Goal: Navigation & Orientation: Find specific page/section

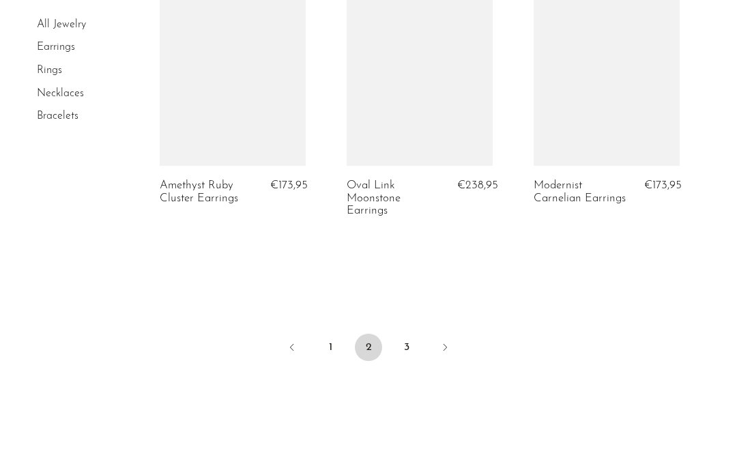
scroll to position [3227, 0]
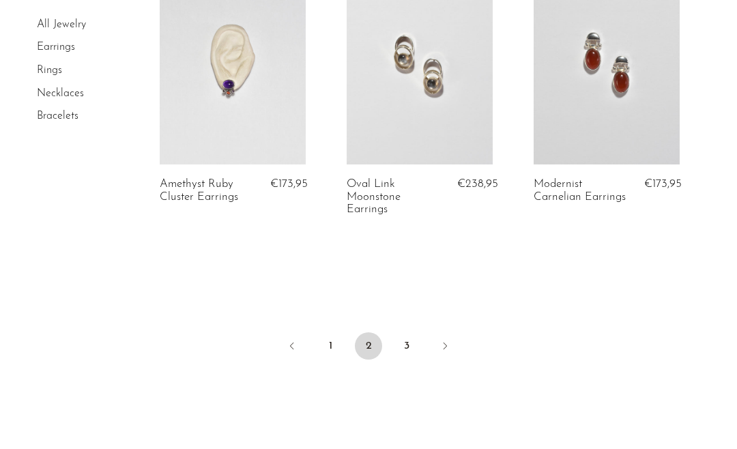
click at [399, 339] on link "3" at bounding box center [406, 345] width 27 height 27
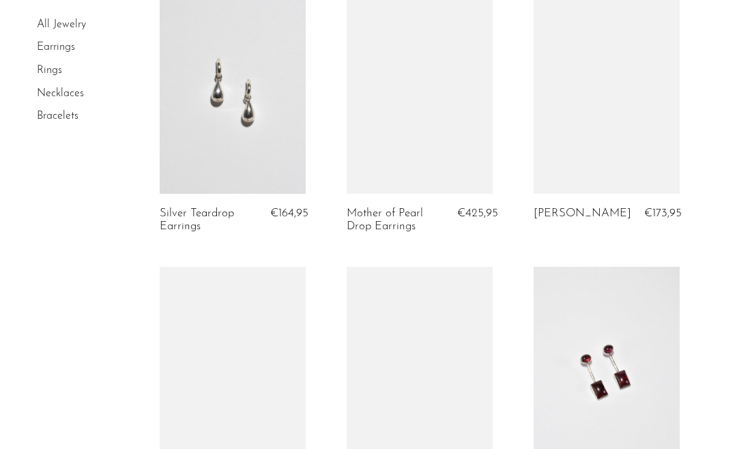
scroll to position [1799, 0]
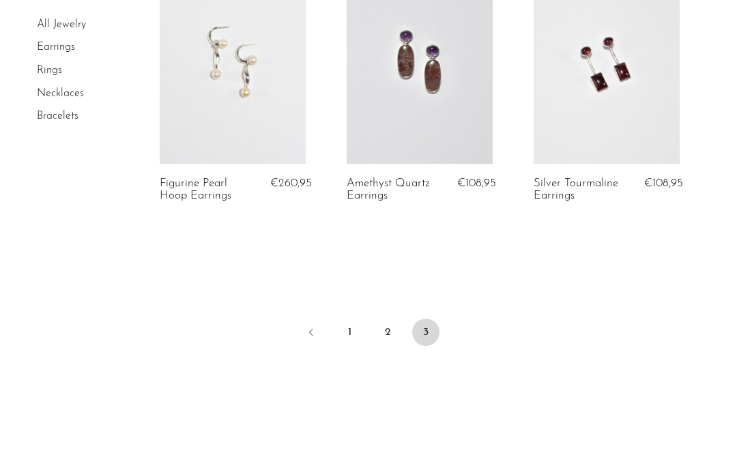
scroll to position [2119, 0]
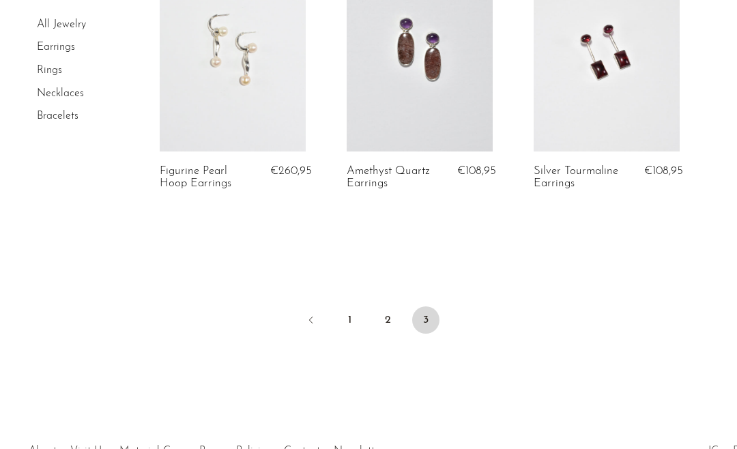
click at [378, 309] on link "2" at bounding box center [387, 319] width 27 height 27
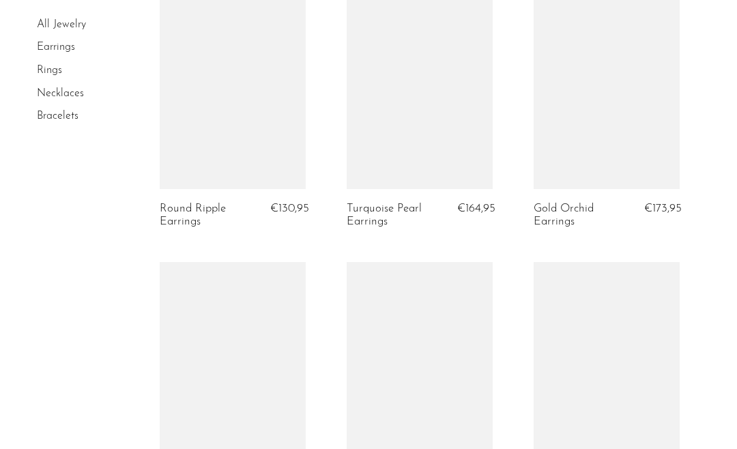
scroll to position [685, 0]
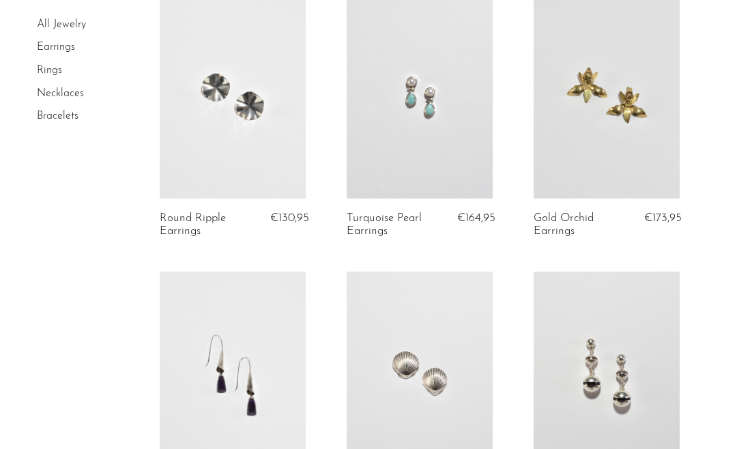
click at [37, 65] on link "Rings" at bounding box center [49, 70] width 25 height 11
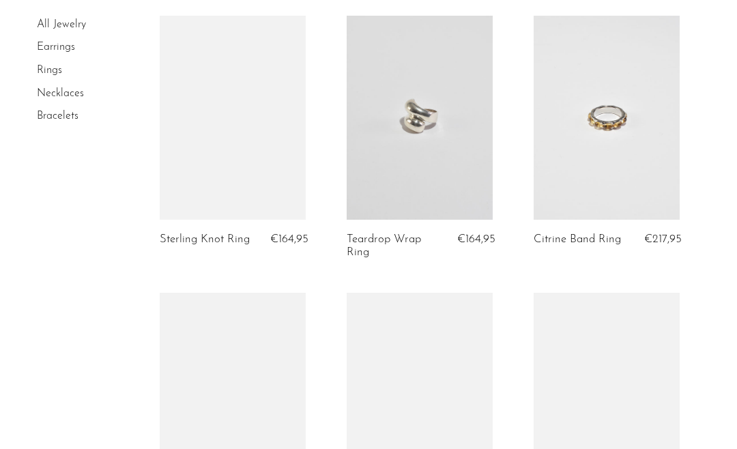
scroll to position [1198, 0]
